Goal: Information Seeking & Learning: Learn about a topic

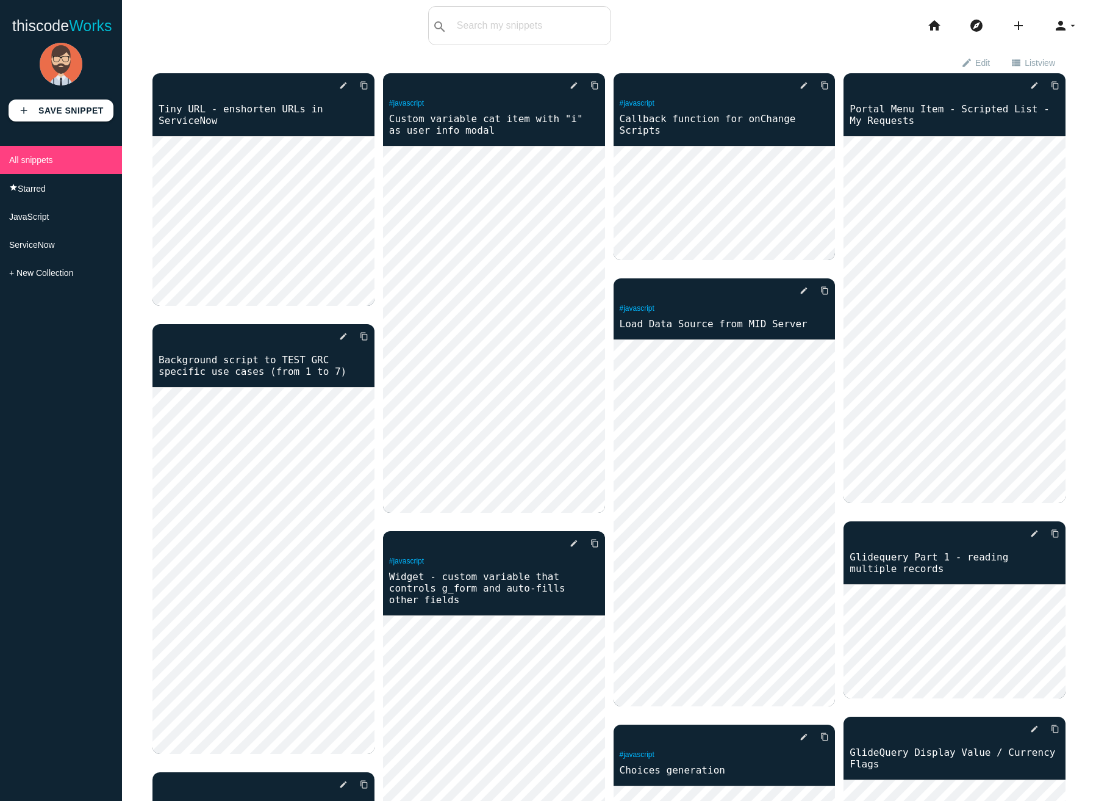
click at [564, 38] on div "search All: All: Code: Title: Tag: All: Code: Title: Tag:" at bounding box center [519, 25] width 183 height 39
click at [564, 25] on input "text" at bounding box center [548, 26] width 124 height 26
click at [506, 20] on input "text" at bounding box center [548, 26] width 124 height 26
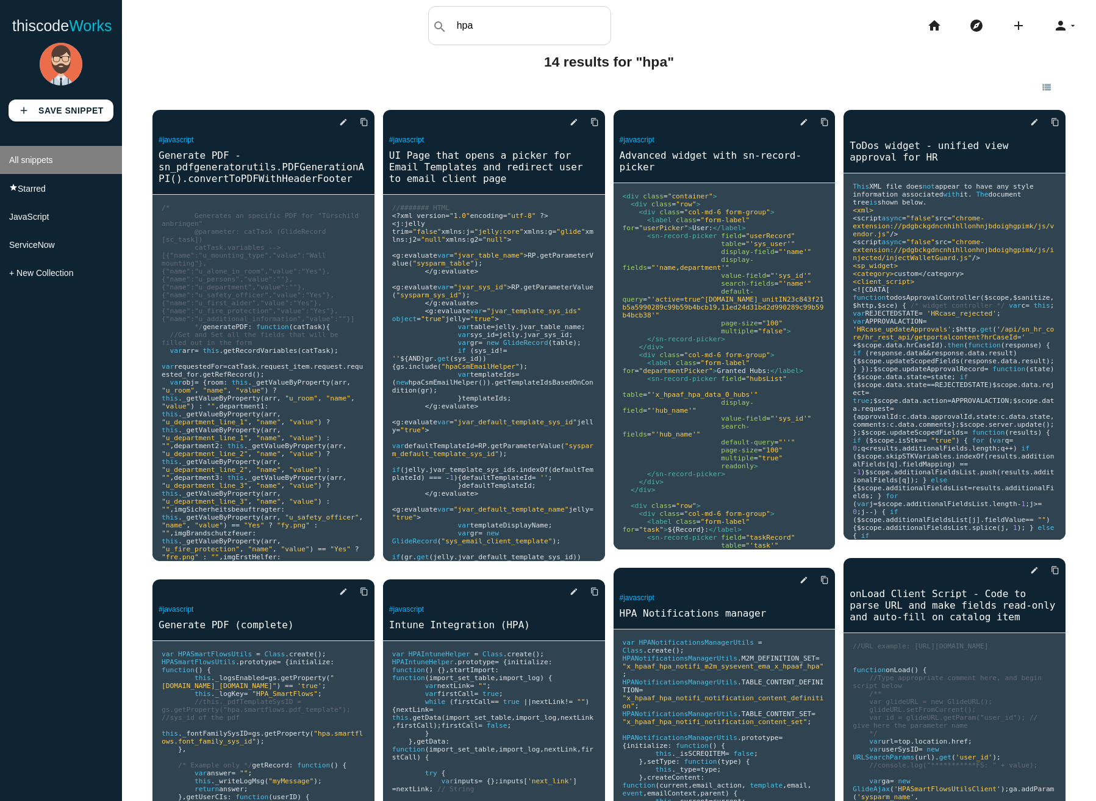
click at [34, 164] on span "All snippets" at bounding box center [31, 160] width 44 height 10
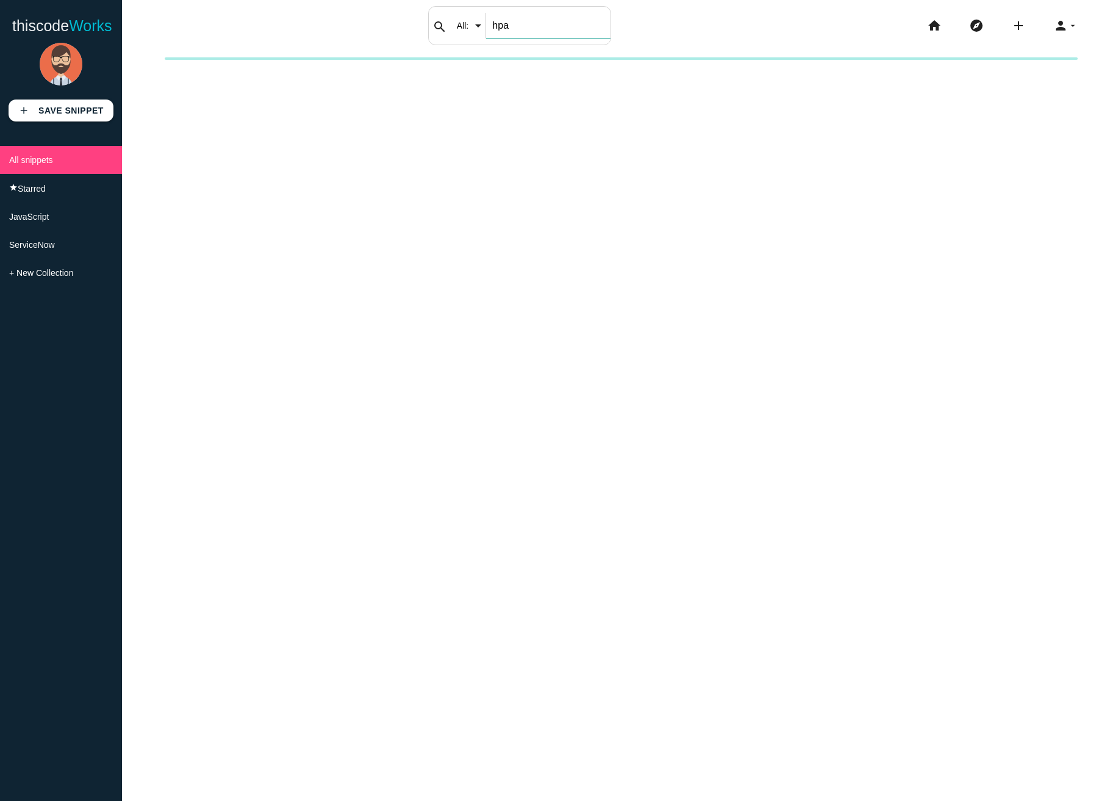
click at [520, 27] on input "hpa" at bounding box center [548, 26] width 124 height 26
click at [69, 219] on li "JavaScript" at bounding box center [61, 217] width 122 height 28
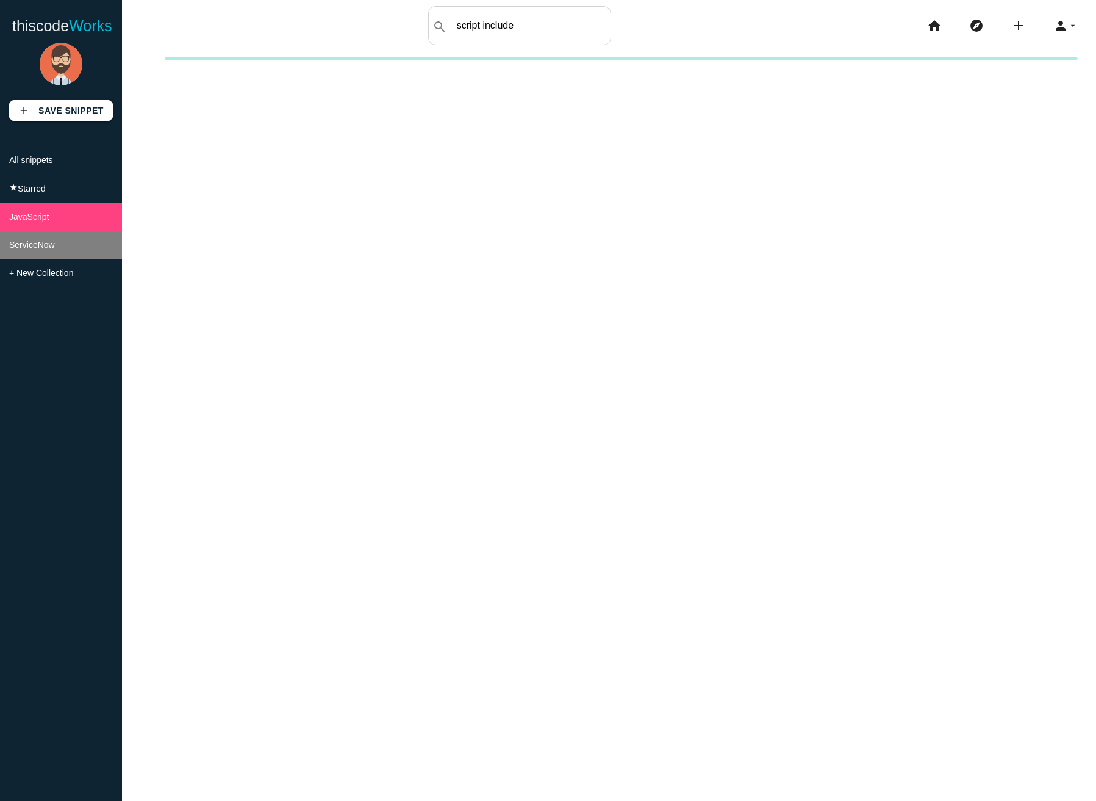
click at [49, 250] on span "ServiceNow" at bounding box center [32, 245] width 46 height 10
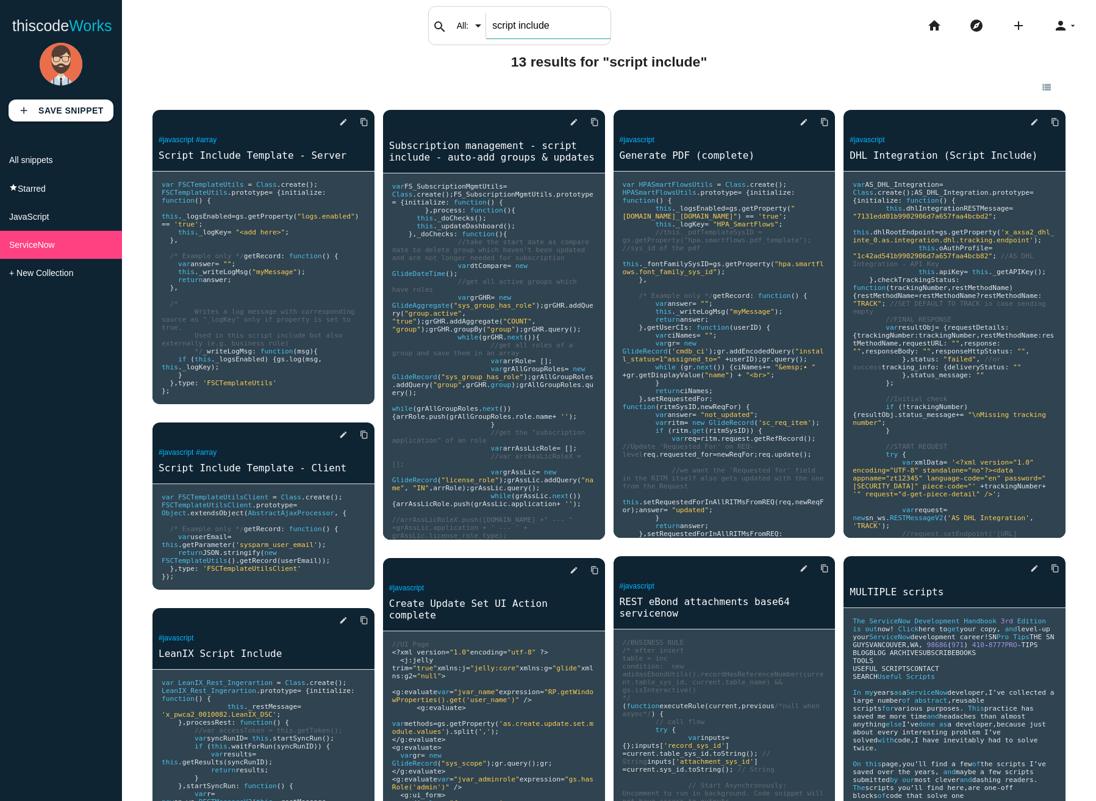
click at [532, 21] on input "script include" at bounding box center [548, 26] width 124 height 26
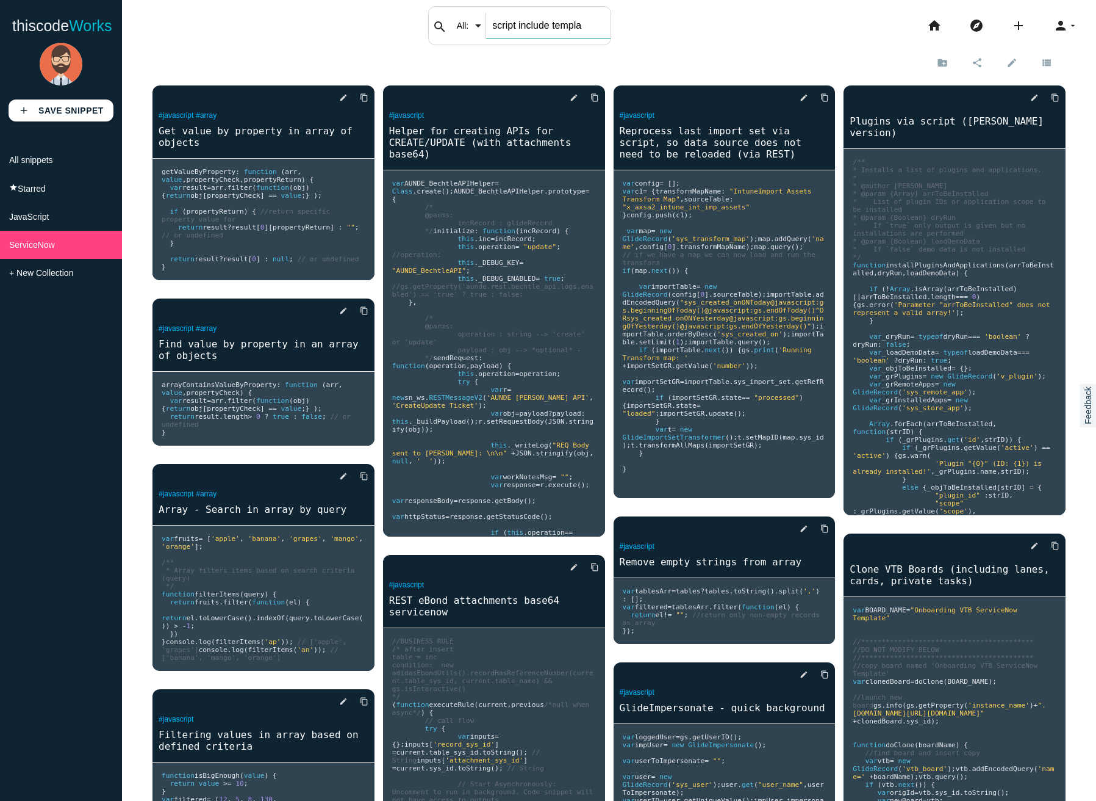
type input "script include template"
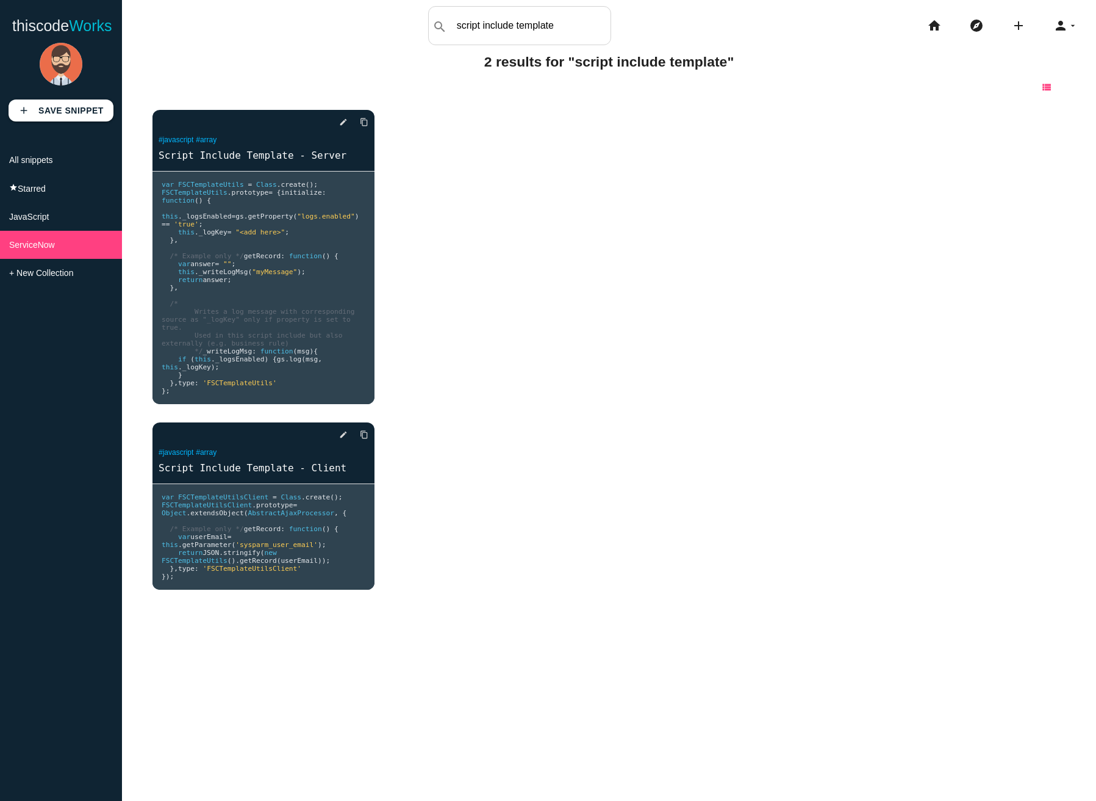
click at [1049, 92] on icon "view_list" at bounding box center [1047, 86] width 11 height 21
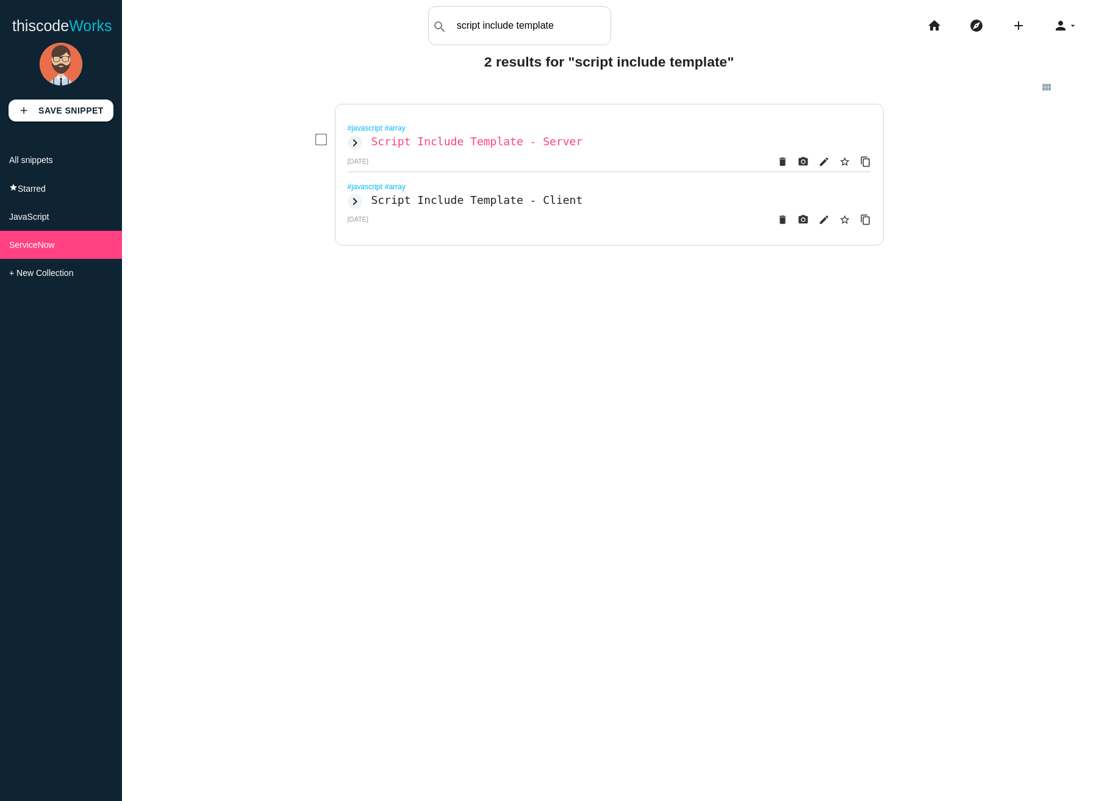
click at [536, 139] on h2 "Script Include Template - Server" at bounding box center [478, 141] width 212 height 13
click at [517, 200] on h2 "Script Include Template - Client" at bounding box center [478, 199] width 212 height 13
